Goal: Task Accomplishment & Management: Manage account settings

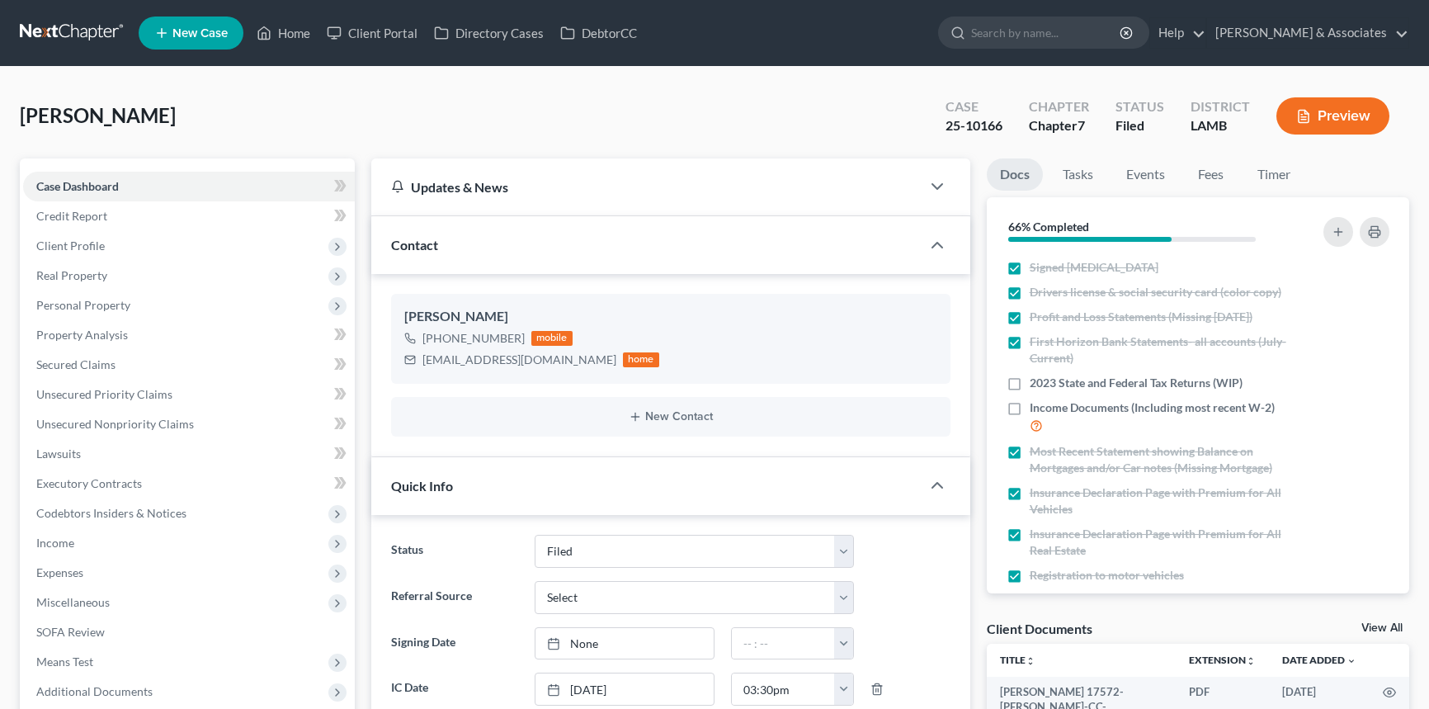
select select "8"
click at [297, 33] on link "Home" at bounding box center [283, 33] width 70 height 30
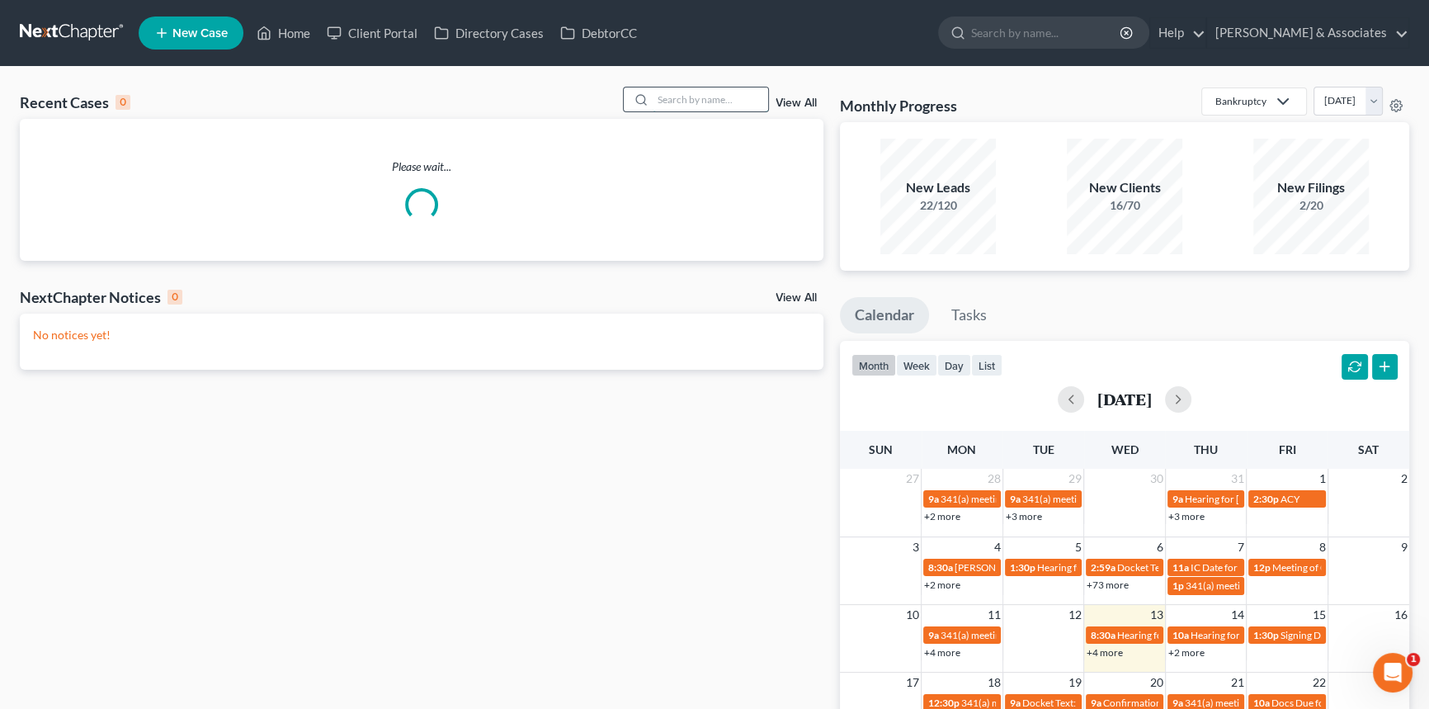
click at [737, 107] on input "search" at bounding box center [711, 99] width 116 height 24
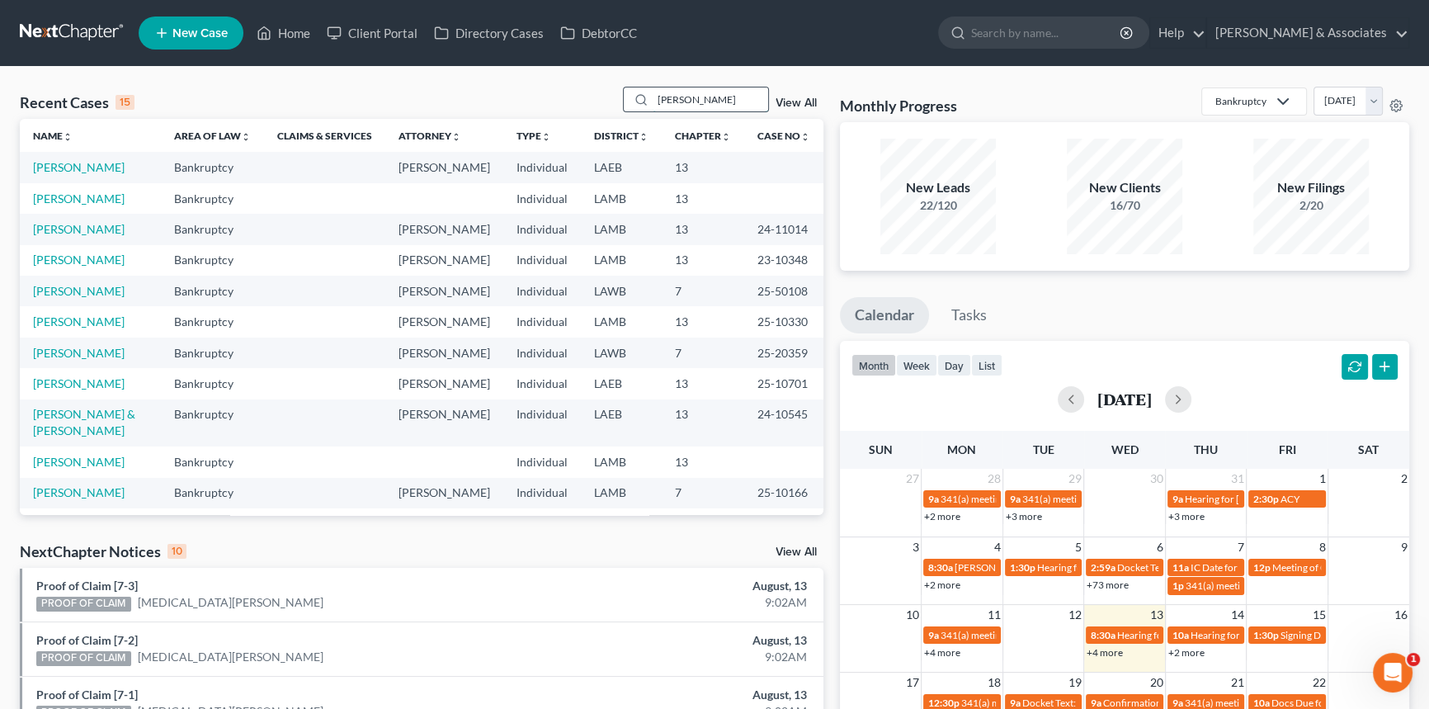
type input "[PERSON_NAME]"
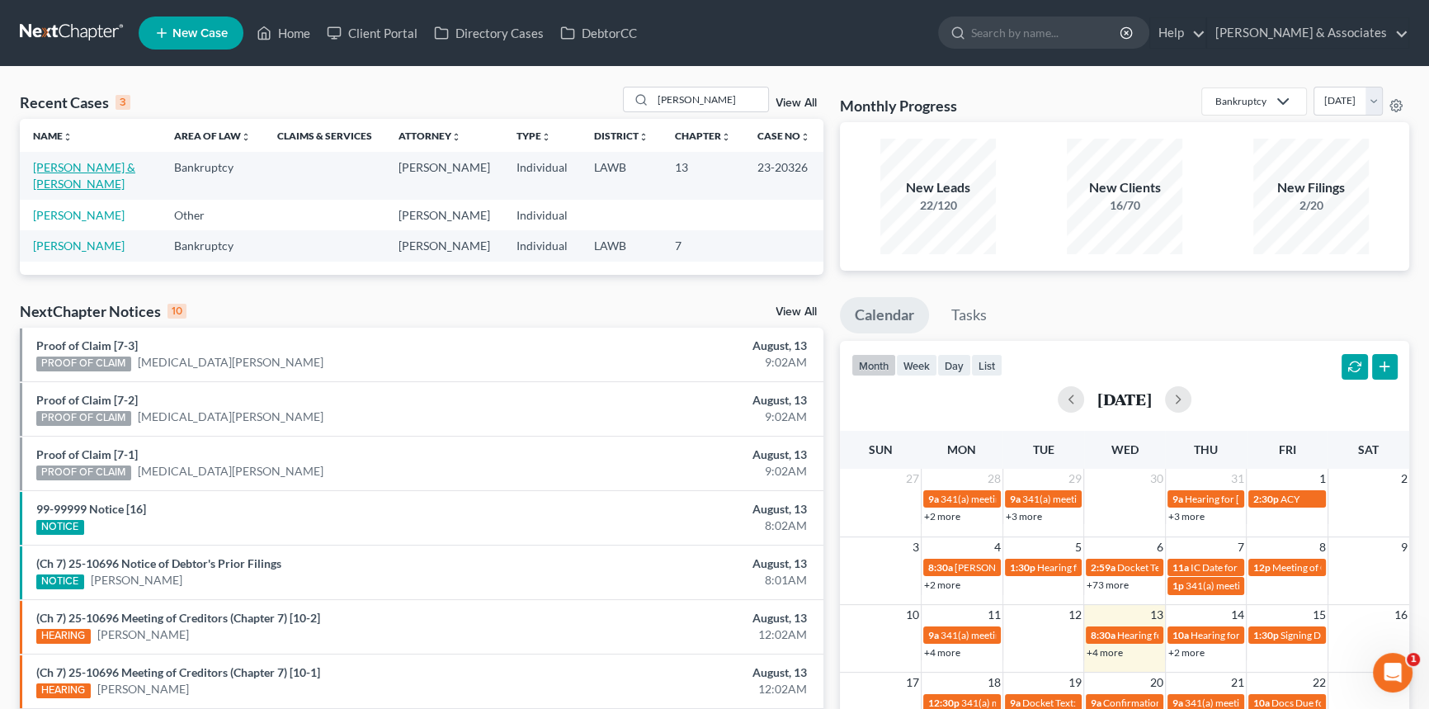
click at [107, 171] on link "[PERSON_NAME] & [PERSON_NAME]" at bounding box center [84, 175] width 102 height 31
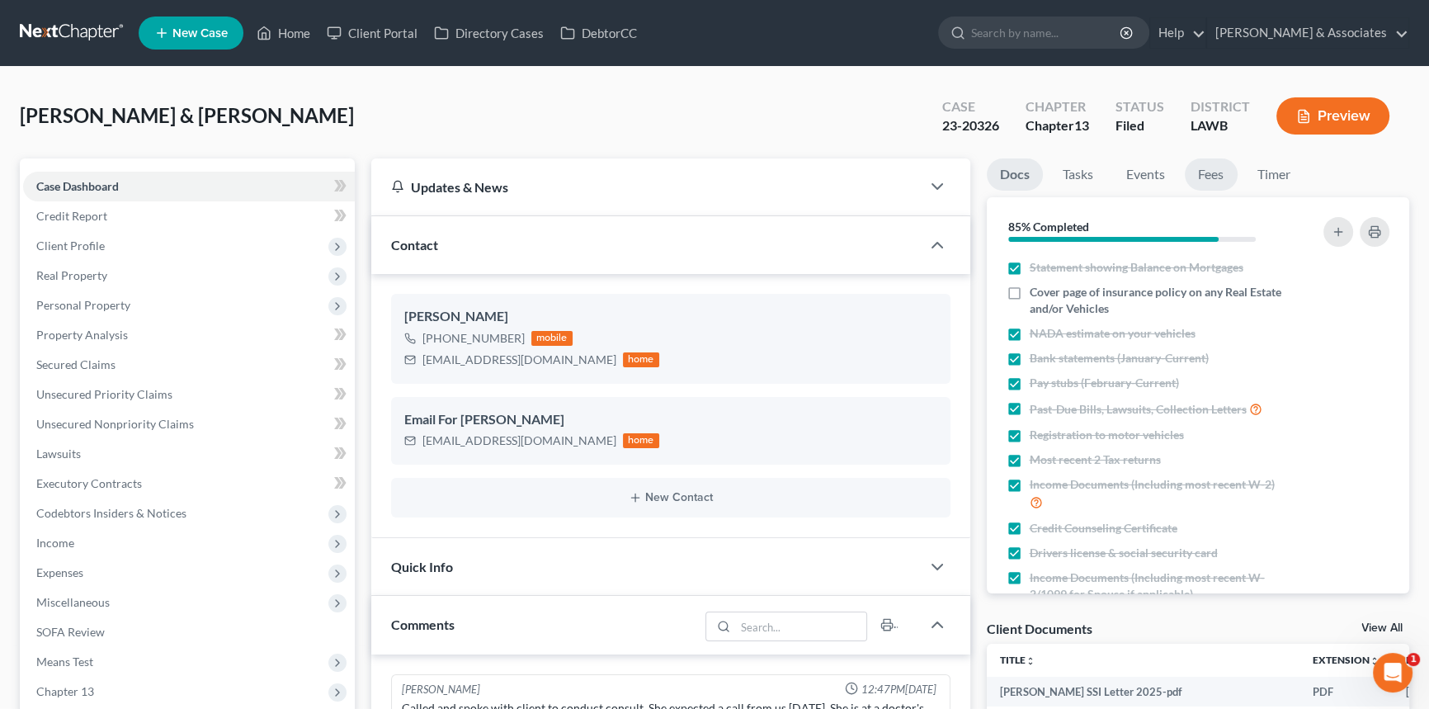
click at [1216, 184] on link "Fees" at bounding box center [1211, 174] width 53 height 32
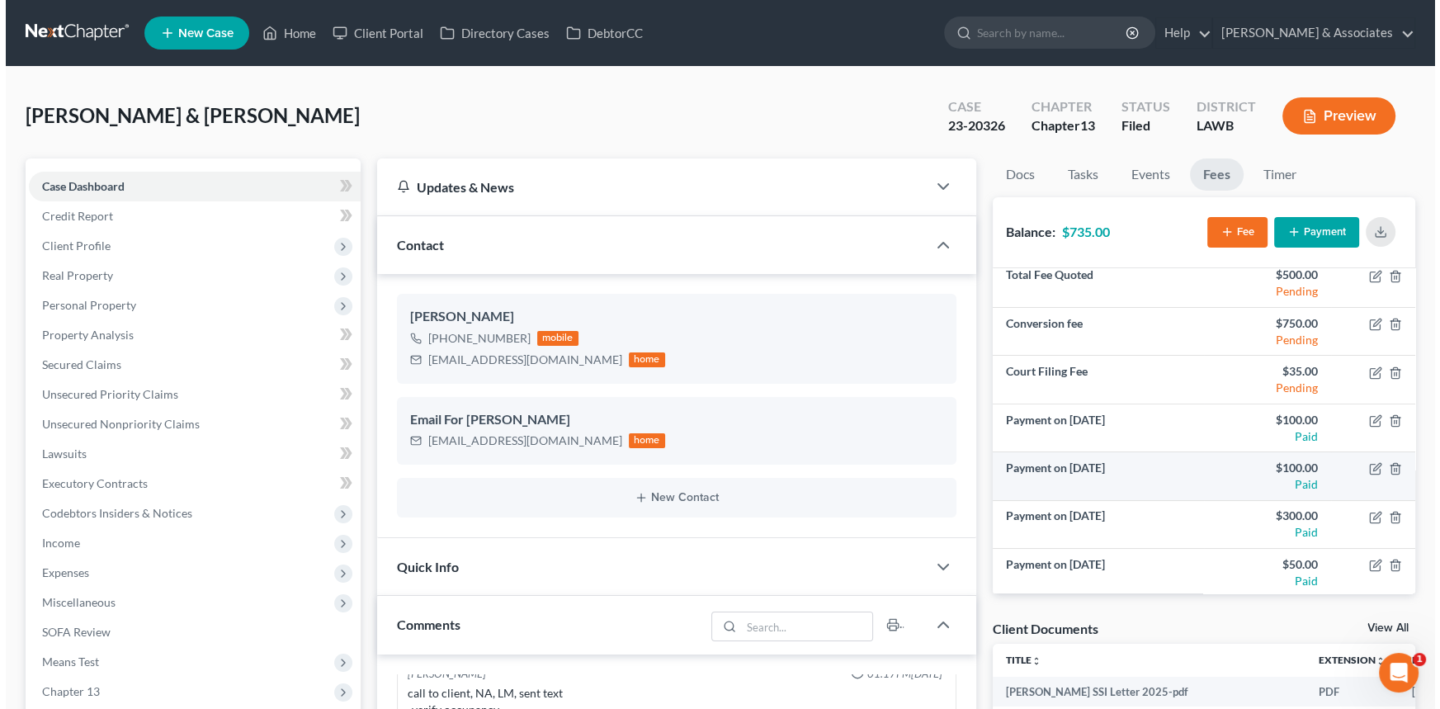
scroll to position [10, 0]
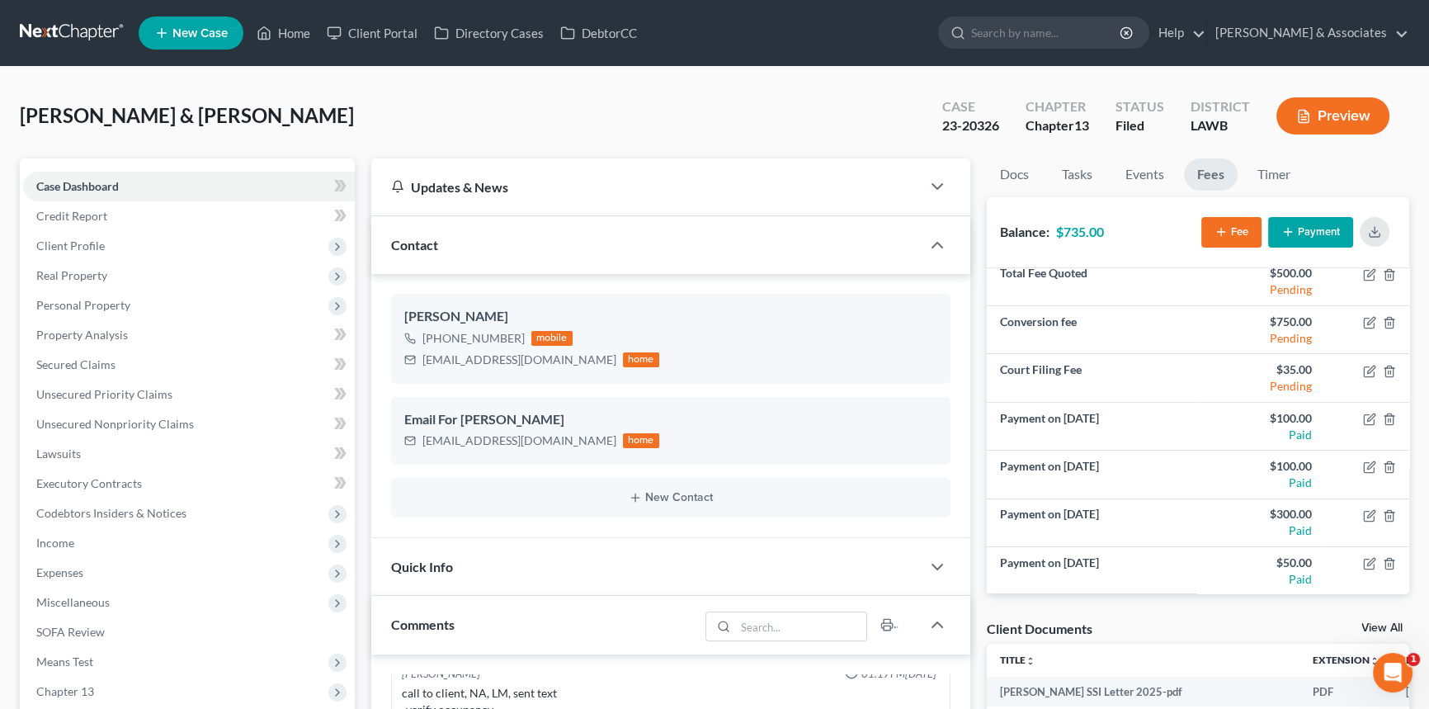
click at [1305, 229] on button "Payment" at bounding box center [1310, 232] width 85 height 31
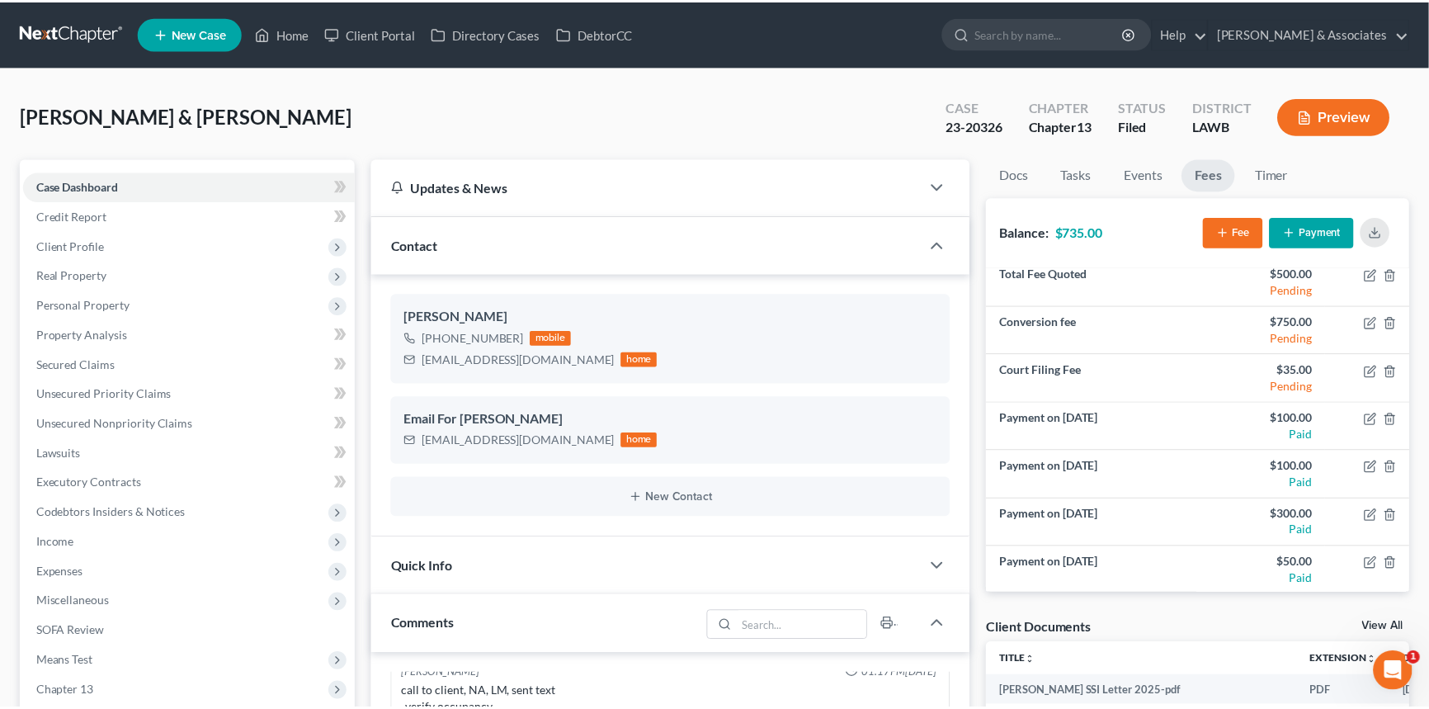
scroll to position [5577, 0]
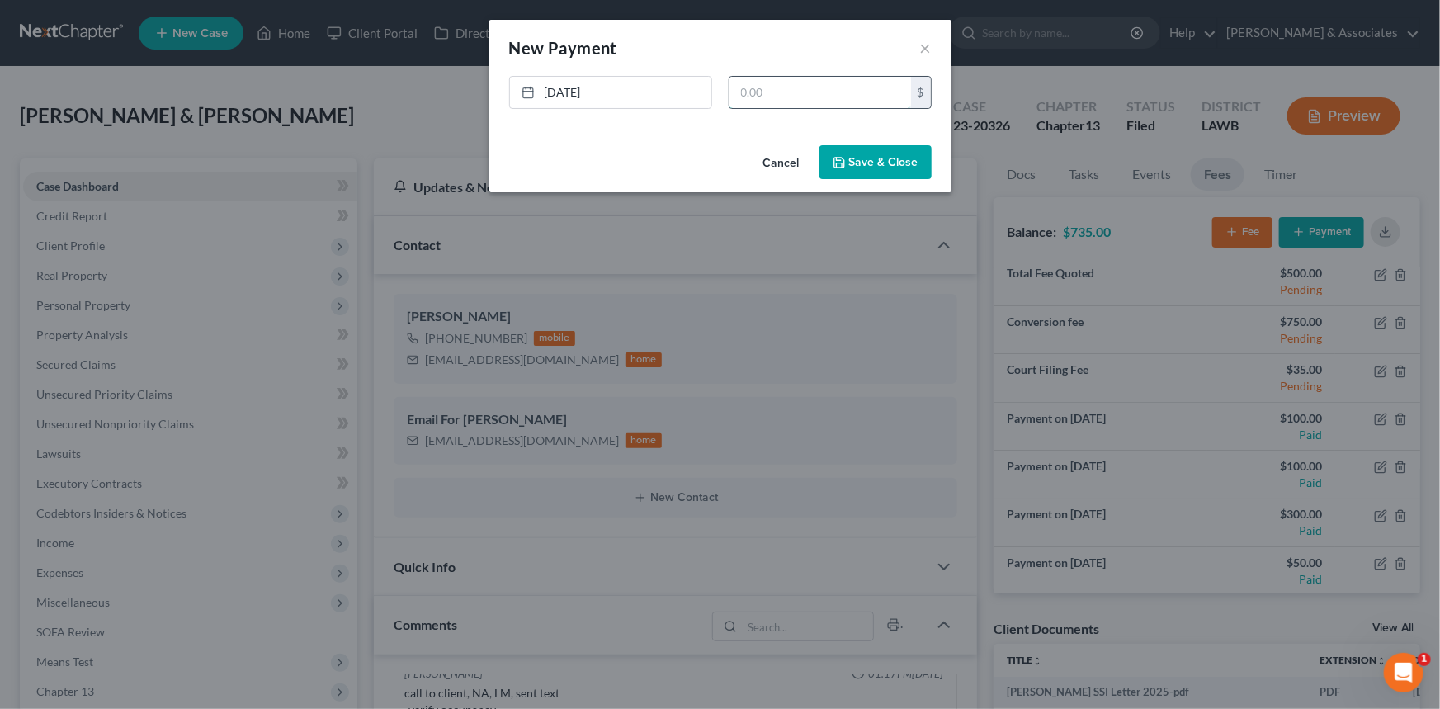
click at [866, 82] on input "text" at bounding box center [821, 92] width 182 height 31
type input "160"
click at [877, 179] on div "Cancel Save & Close" at bounding box center [720, 166] width 462 height 54
click at [881, 169] on button "Save & Close" at bounding box center [875, 162] width 112 height 35
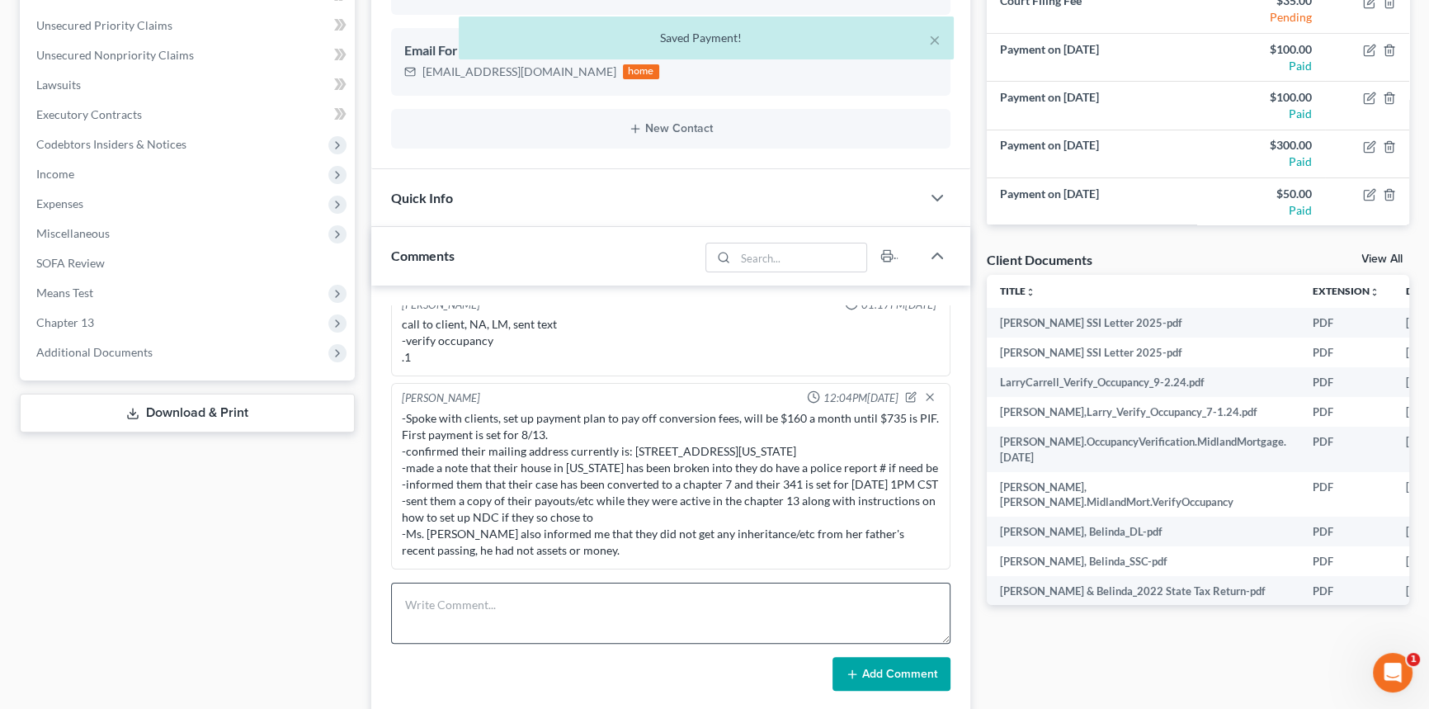
scroll to position [450, 0]
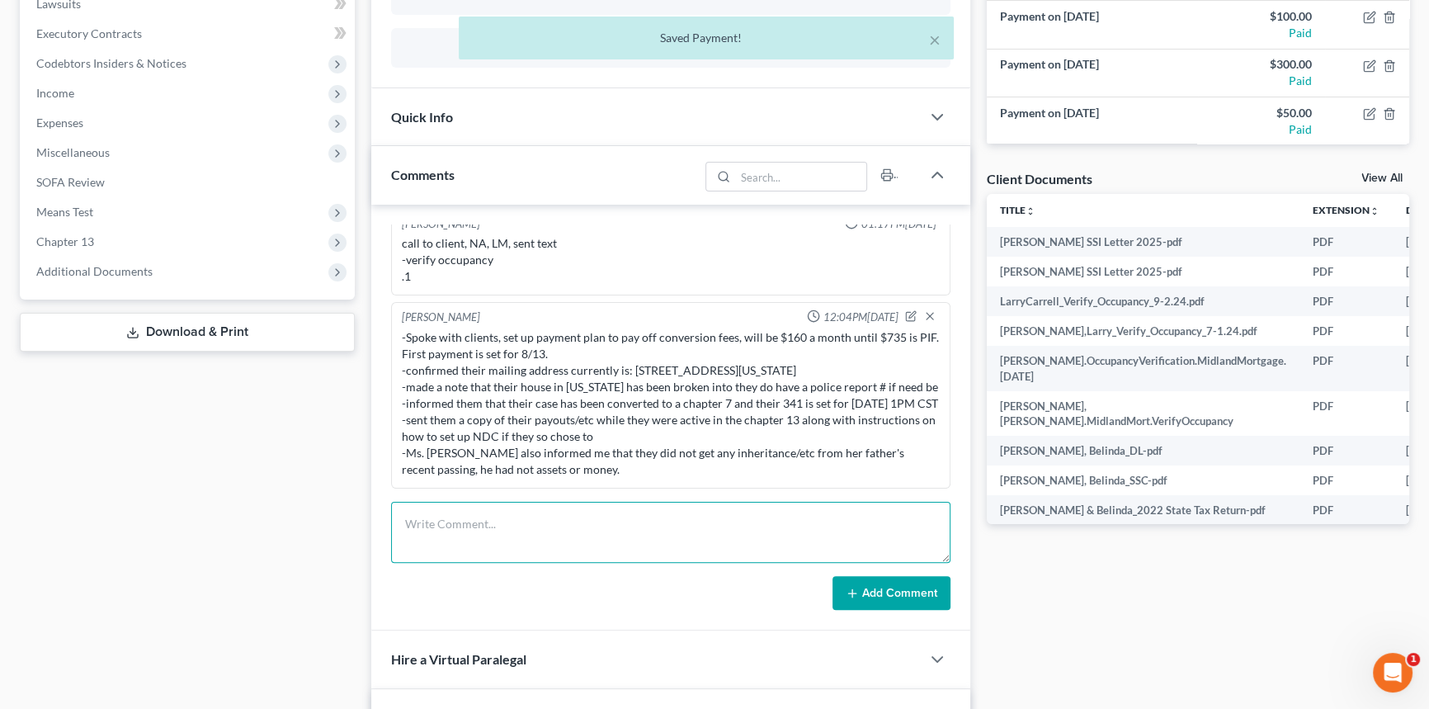
drag, startPoint x: 523, startPoint y: 522, endPoint x: 549, endPoint y: 517, distance: 26.2
click at [530, 521] on textarea at bounding box center [671, 532] width 560 height 61
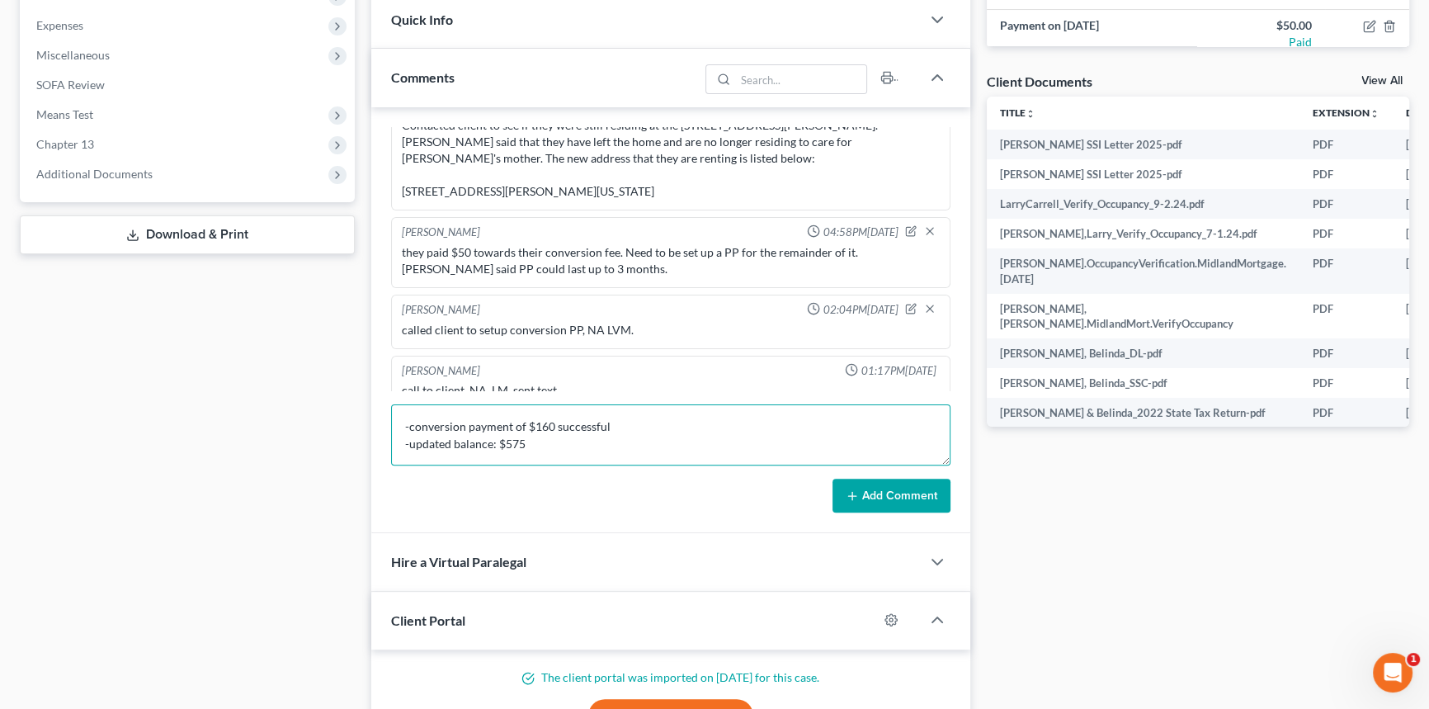
scroll to position [586, 0]
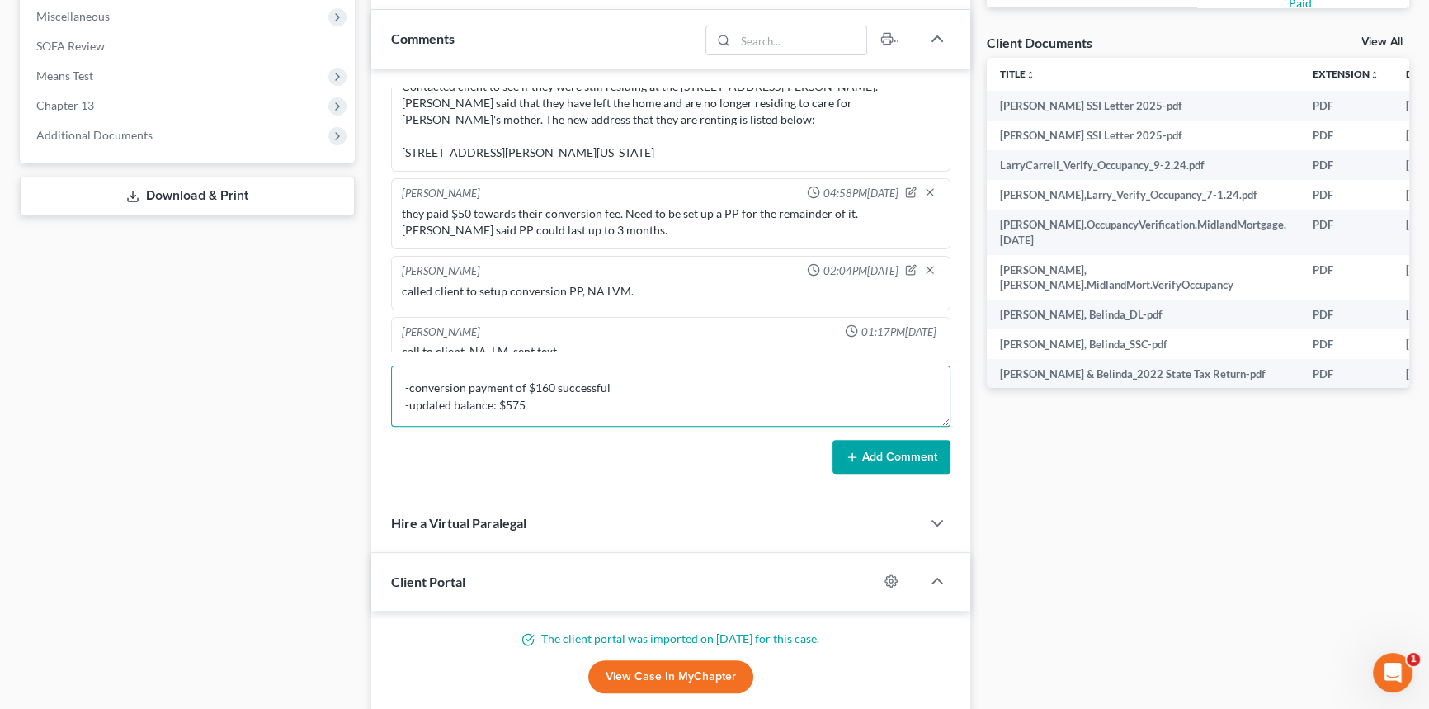
type textarea "-conversion payment of $160 successful -updated balance: $575"
click at [850, 451] on icon at bounding box center [852, 457] width 13 height 13
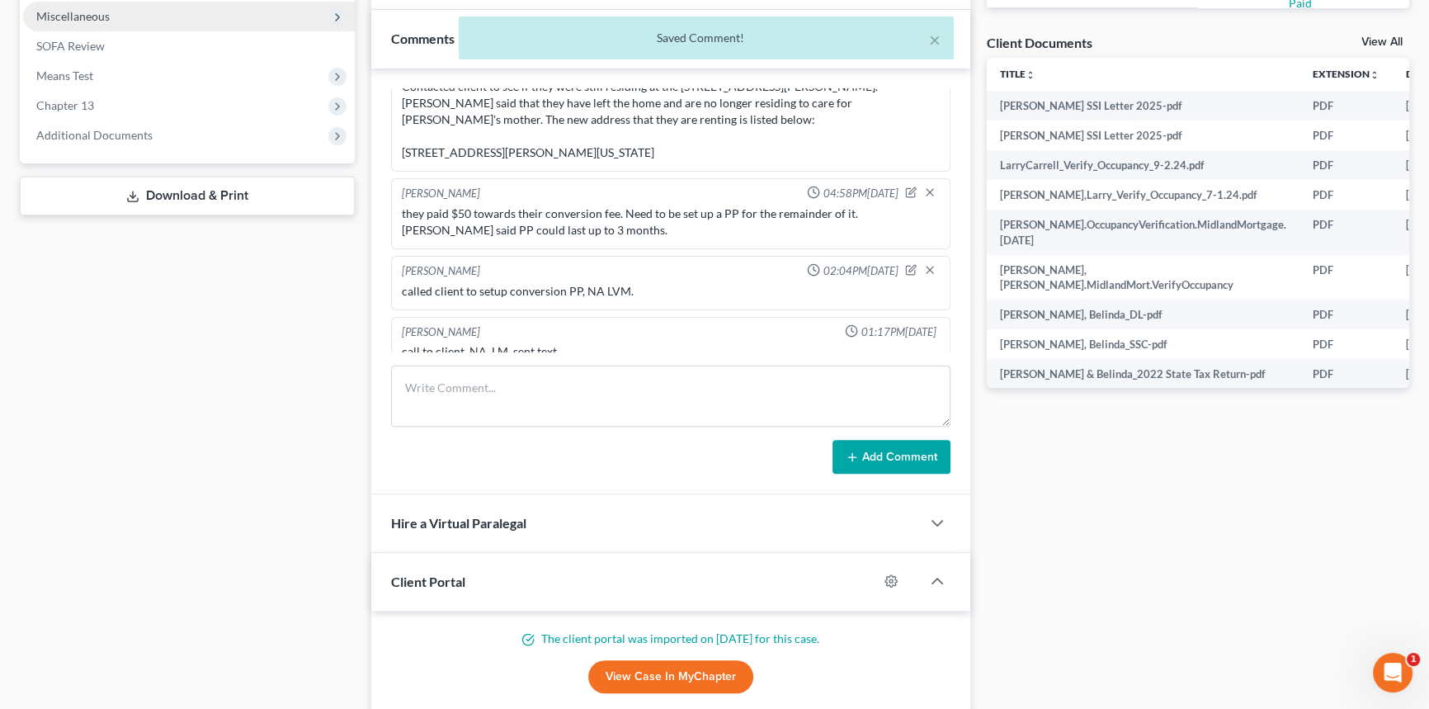
scroll to position [5687, 0]
